Goal: Transaction & Acquisition: Subscribe to service/newsletter

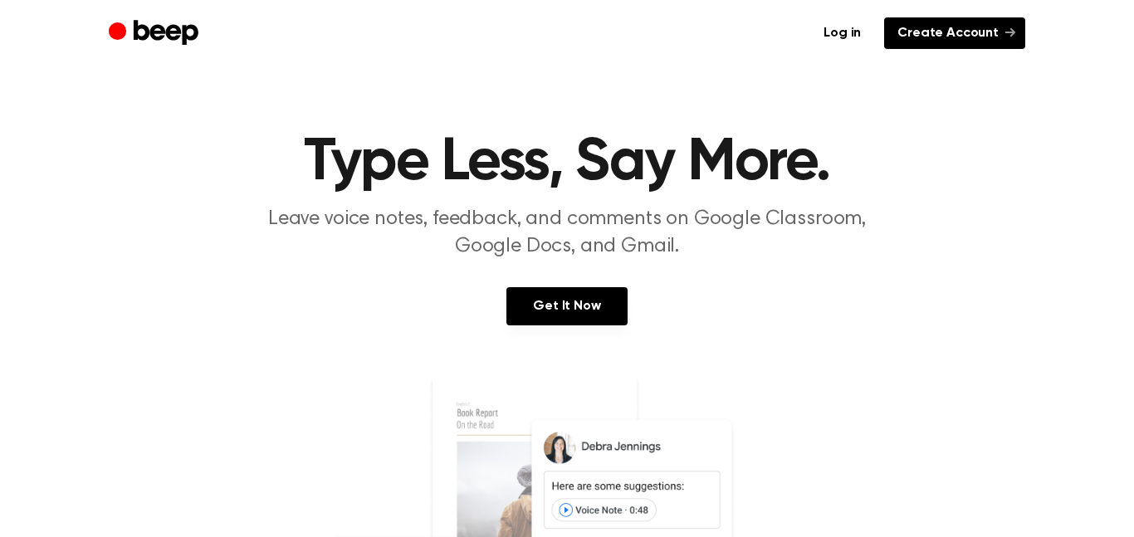
click at [1005, 40] on link "Create Account" at bounding box center [954, 33] width 141 height 32
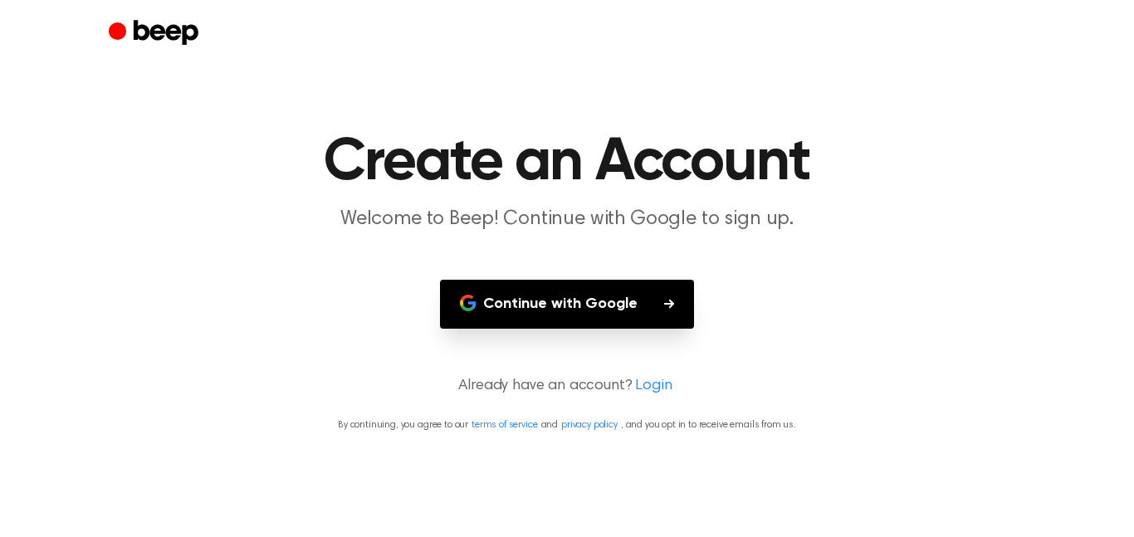
click at [567, 317] on button "Continue with Google" at bounding box center [567, 304] width 254 height 49
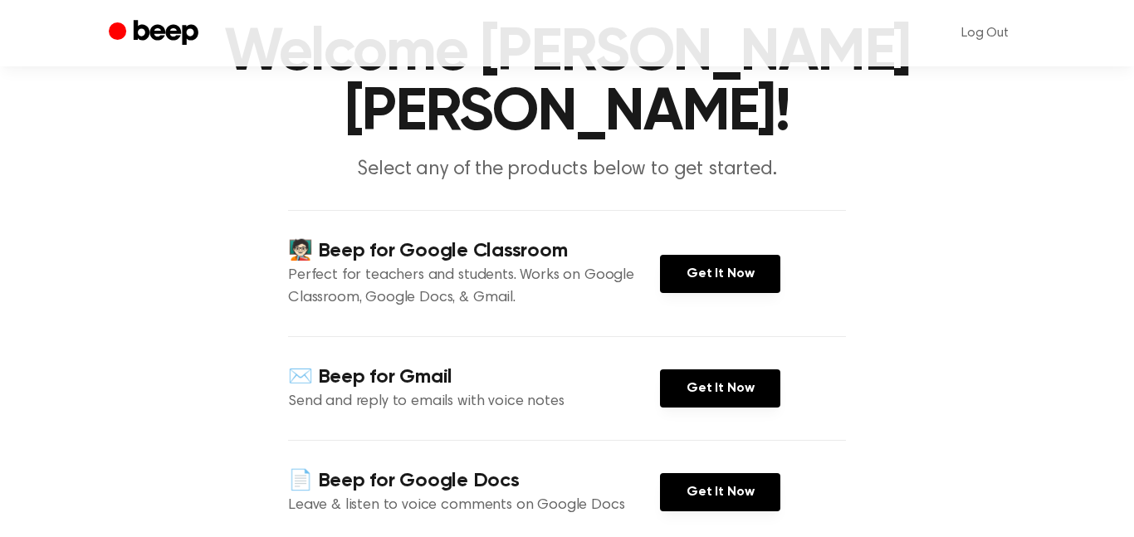
scroll to position [109, 0]
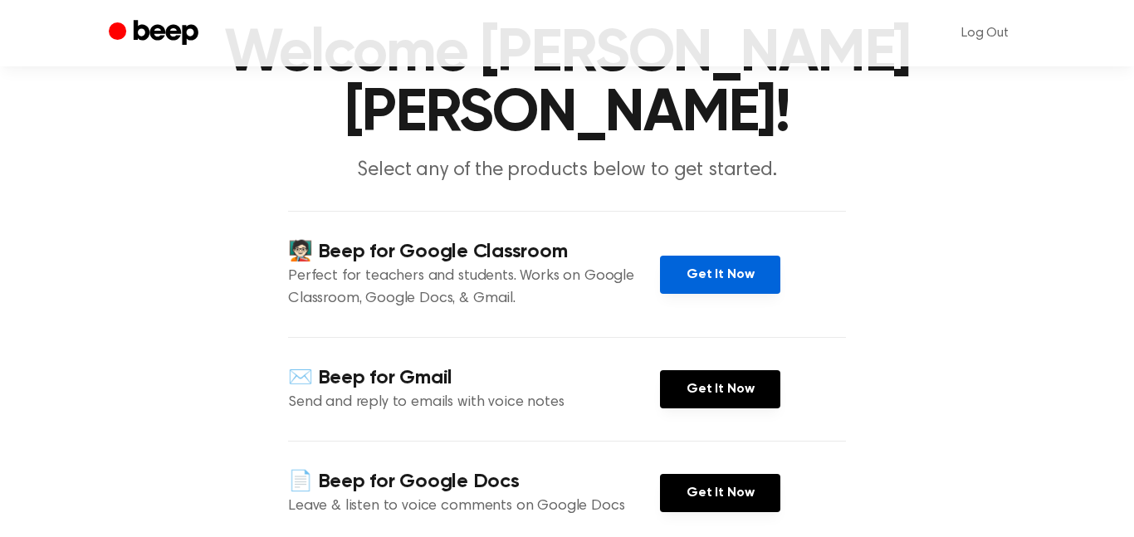
click at [712, 256] on link "Get It Now" at bounding box center [720, 275] width 120 height 38
